Goal: Find specific page/section: Find specific page/section

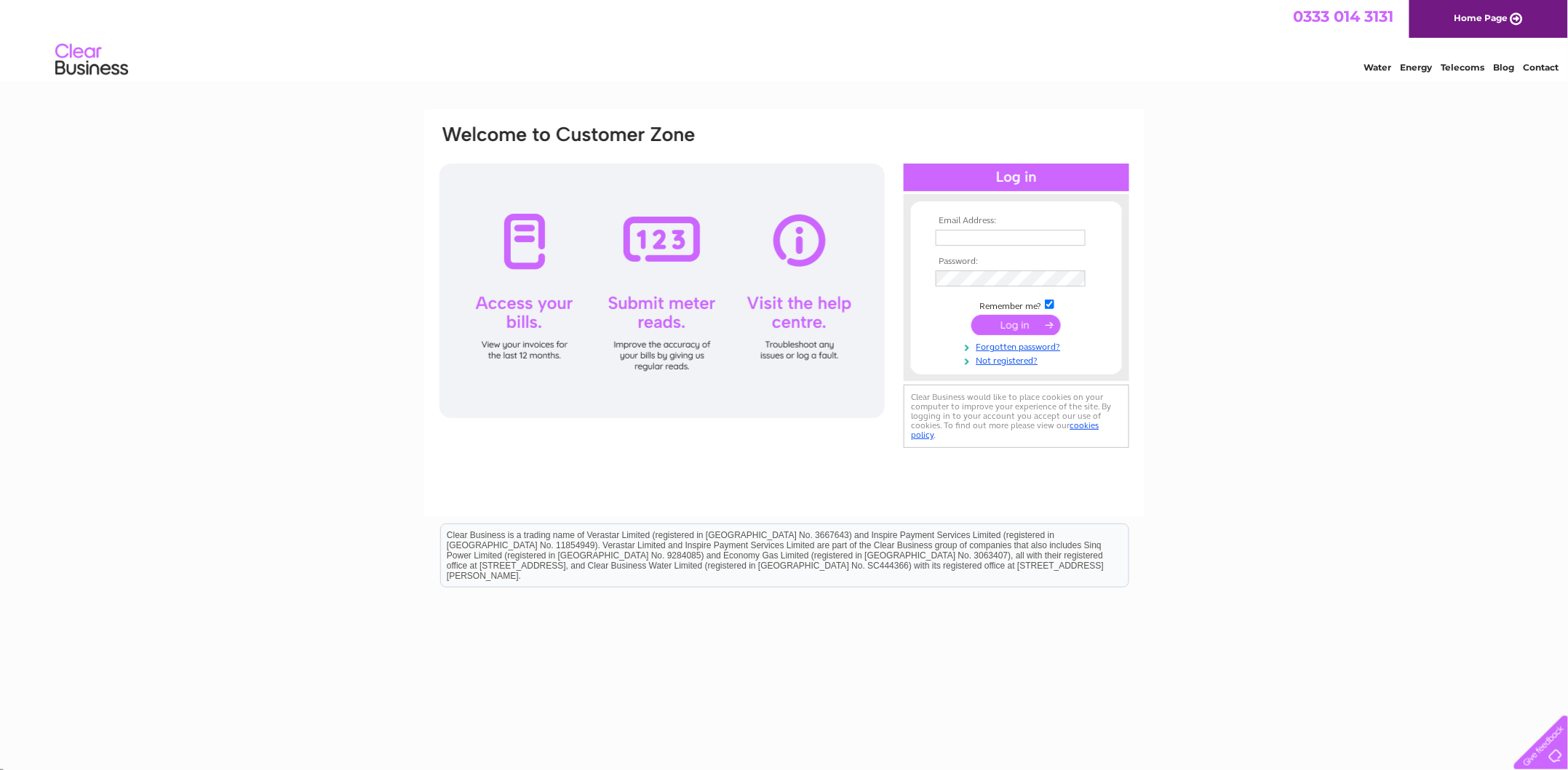
type input "ptech@live.co.uk"
click at [999, 326] on input "submit" at bounding box center [1015, 325] width 89 height 21
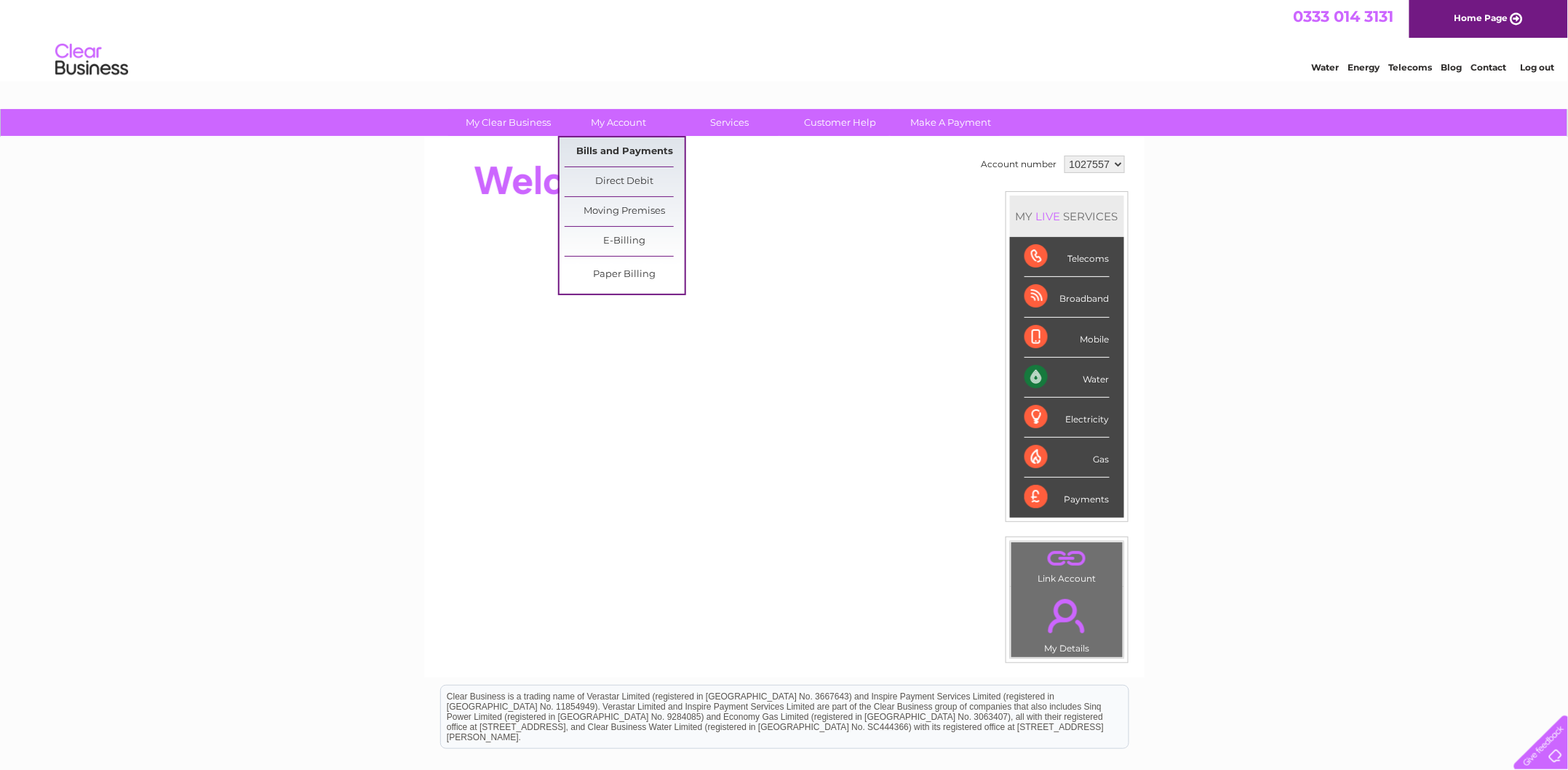
click at [611, 150] on link "Bills and Payments" at bounding box center [624, 152] width 120 height 29
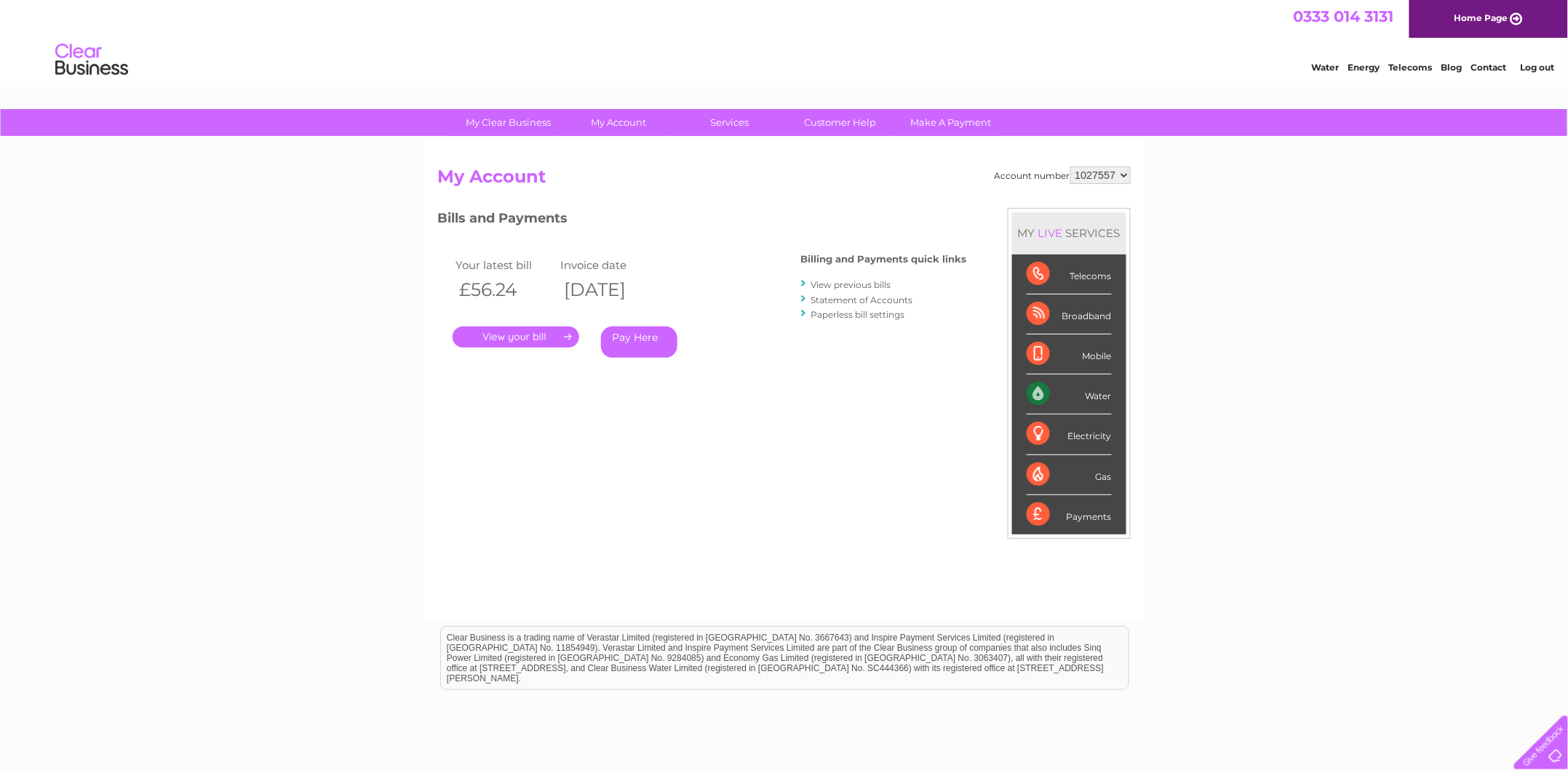
click at [522, 337] on link "." at bounding box center [516, 337] width 126 height 21
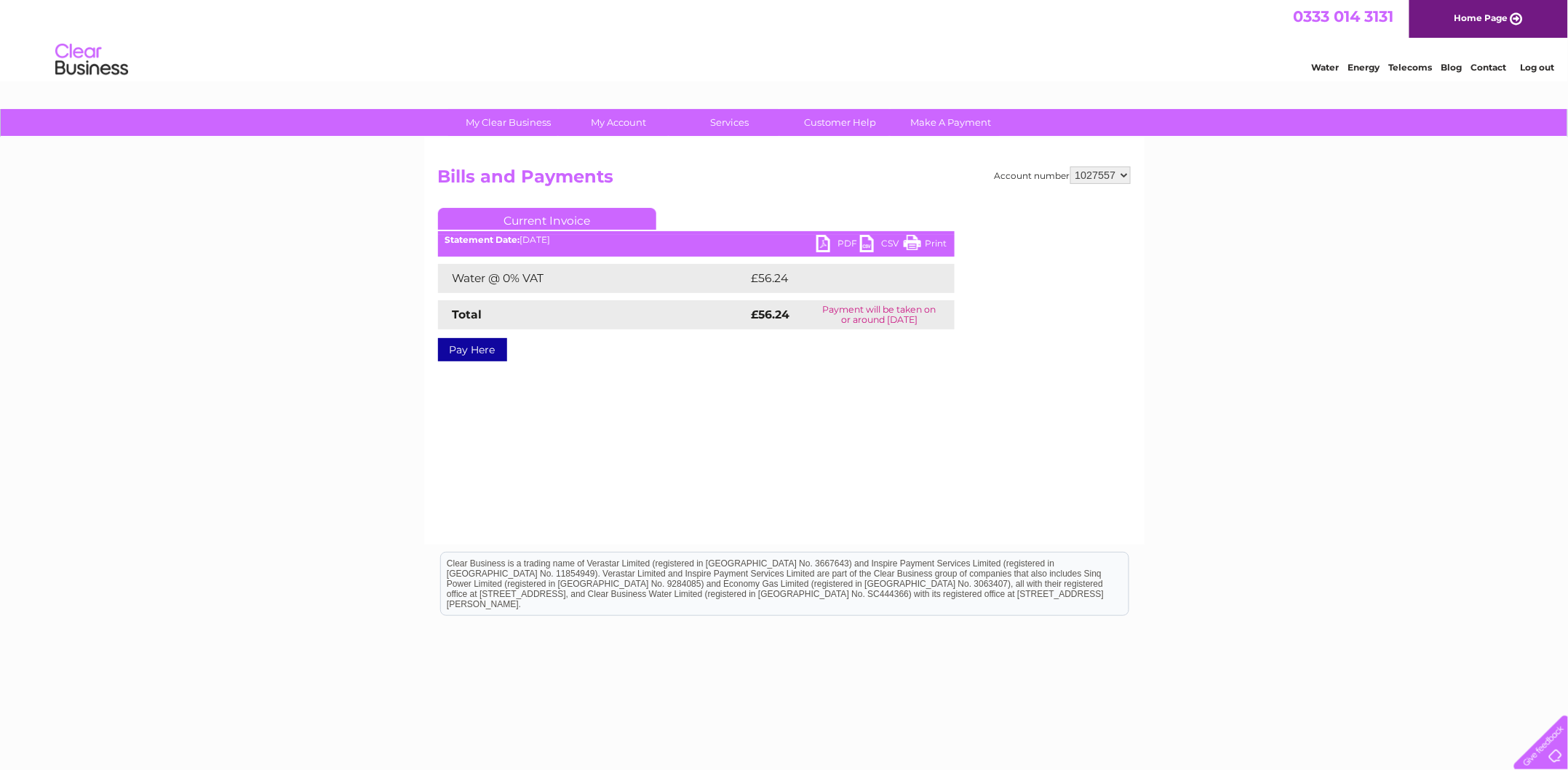
click at [831, 241] on link "PDF" at bounding box center [838, 245] width 43 height 21
